Goal: Task Accomplishment & Management: Complete application form

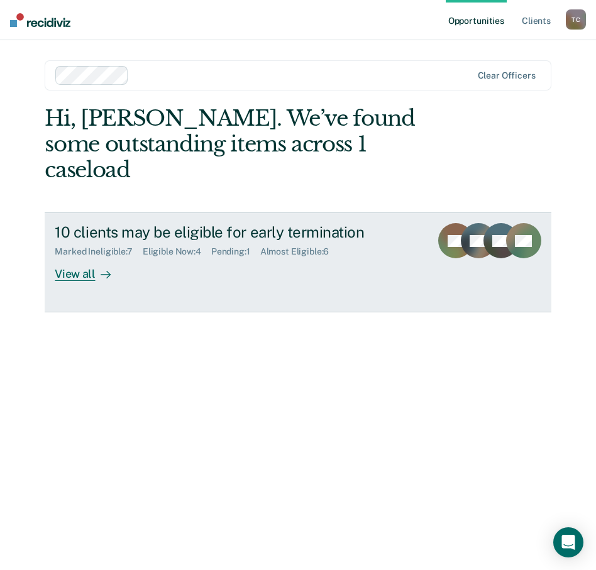
click at [79, 257] on div "View all" at bounding box center [90, 269] width 70 height 25
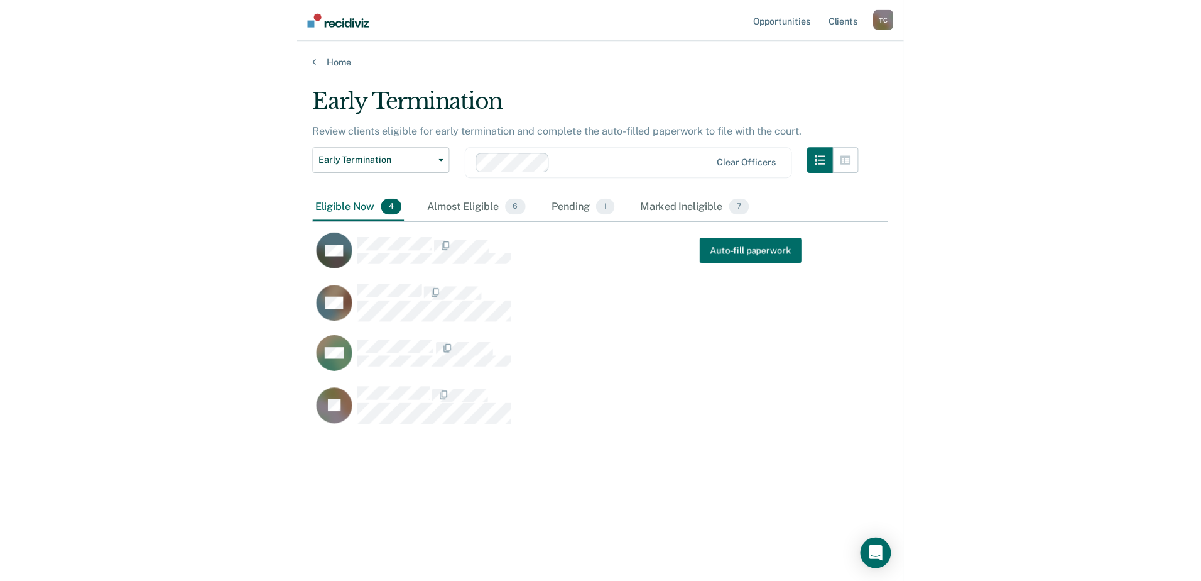
scroll to position [379, 556]
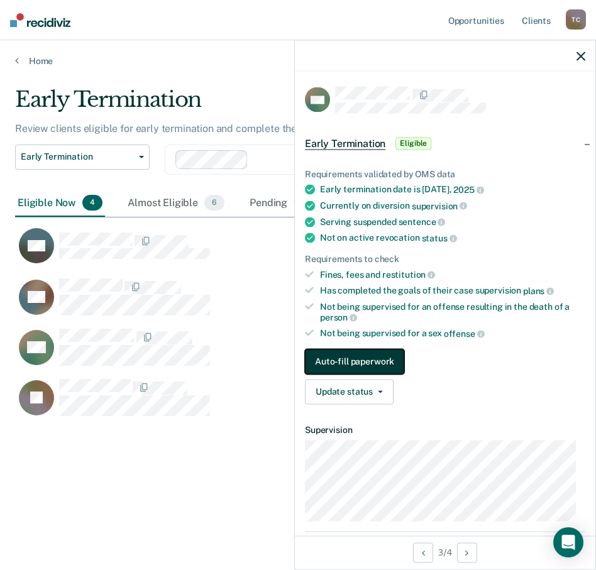
click at [367, 357] on button "Auto-fill paperwork" at bounding box center [354, 361] width 99 height 25
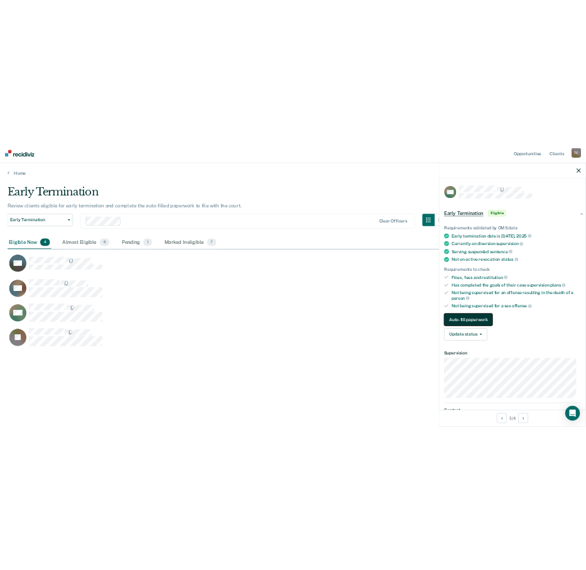
scroll to position [390, 1162]
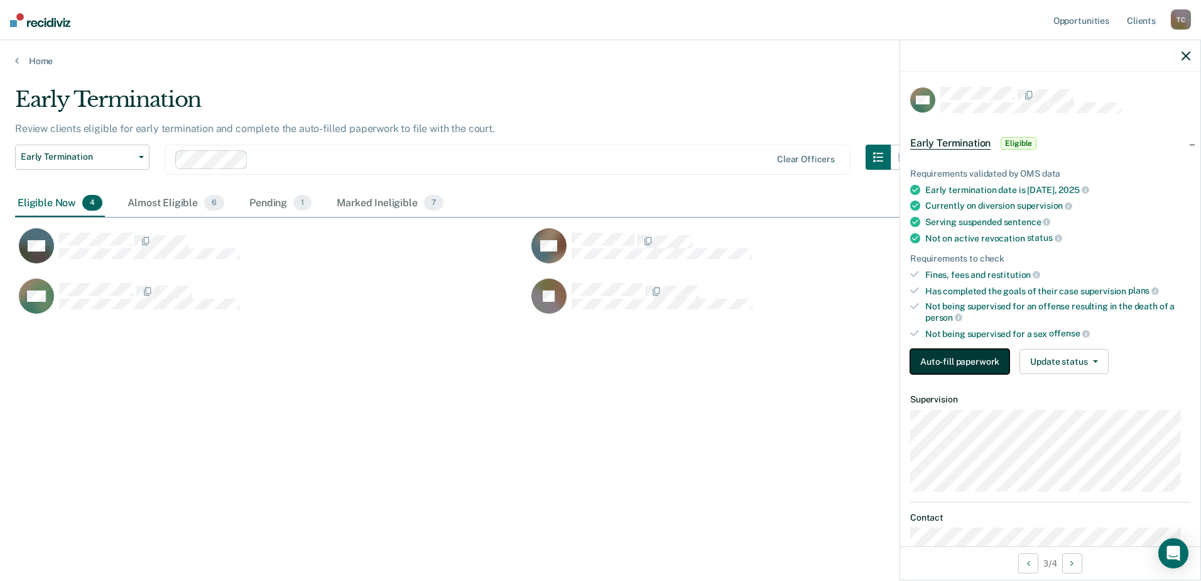
click at [595, 358] on button "Auto-fill paperwork" at bounding box center [959, 361] width 99 height 25
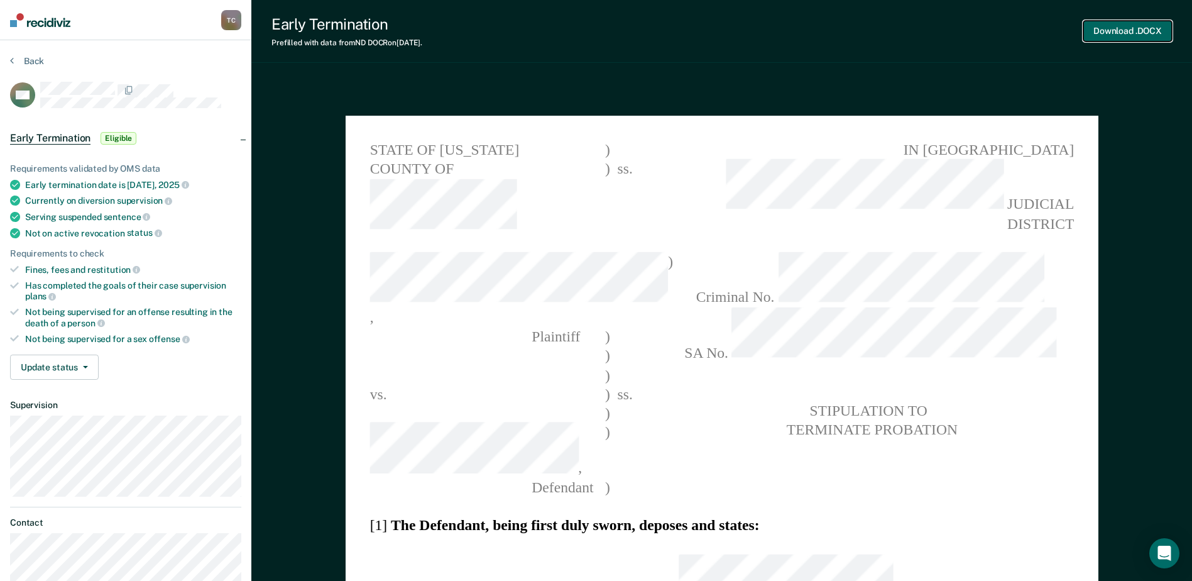
click at [595, 31] on button "Download .DOCX" at bounding box center [1127, 31] width 89 height 21
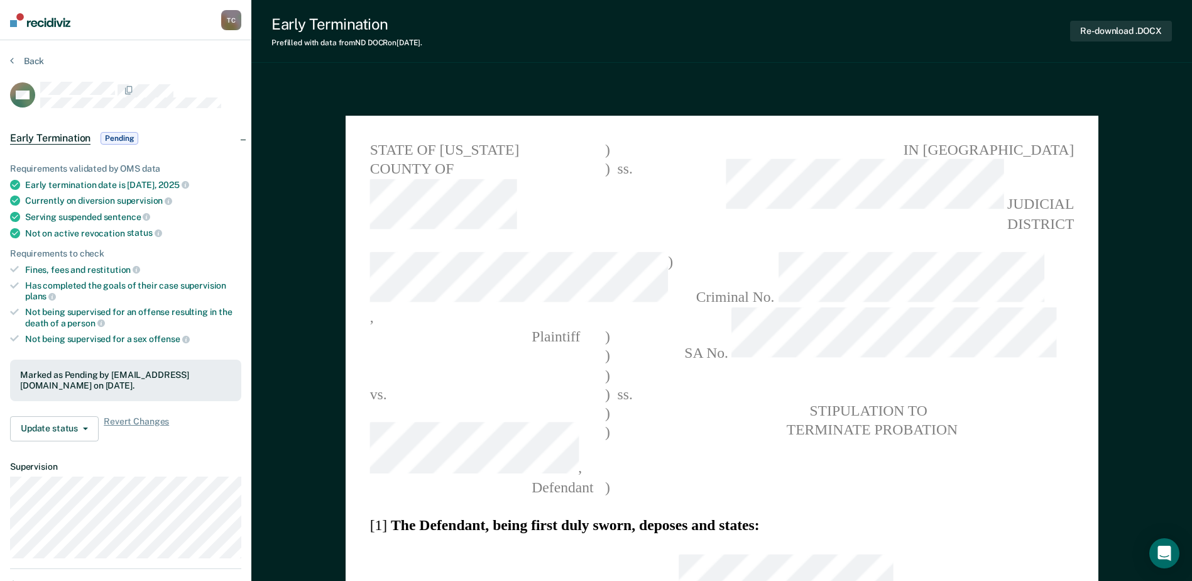
click at [595, 46] on div "Early Termination Prefilled with data from ND DOCR on [DATE] . Re-download .DOCX" at bounding box center [721, 31] width 940 height 63
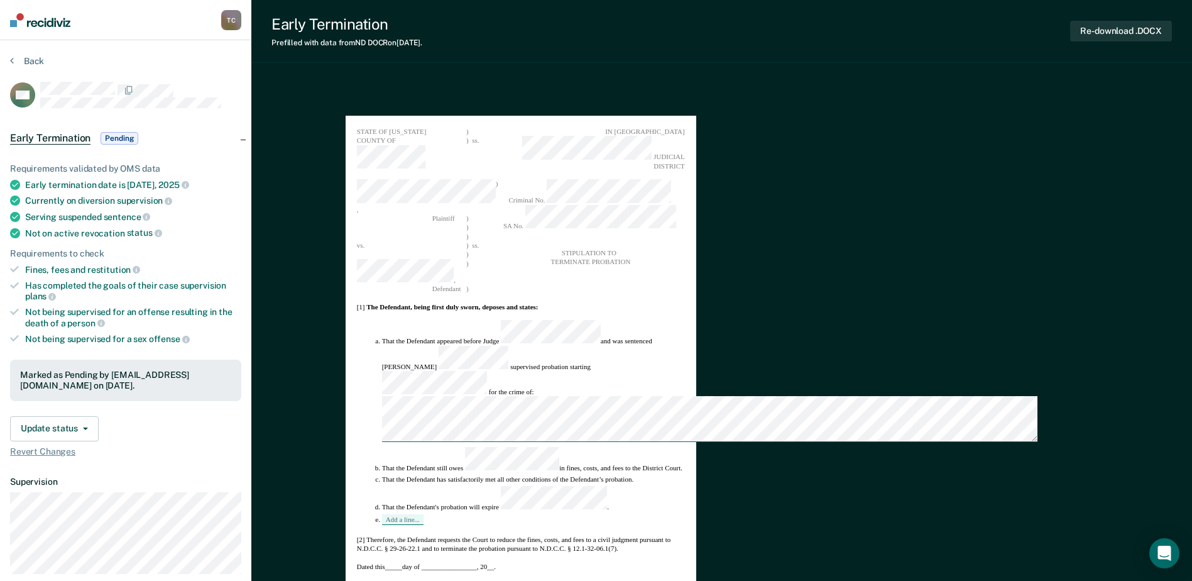
type textarea "x"
